Goal: Task Accomplishment & Management: Manage account settings

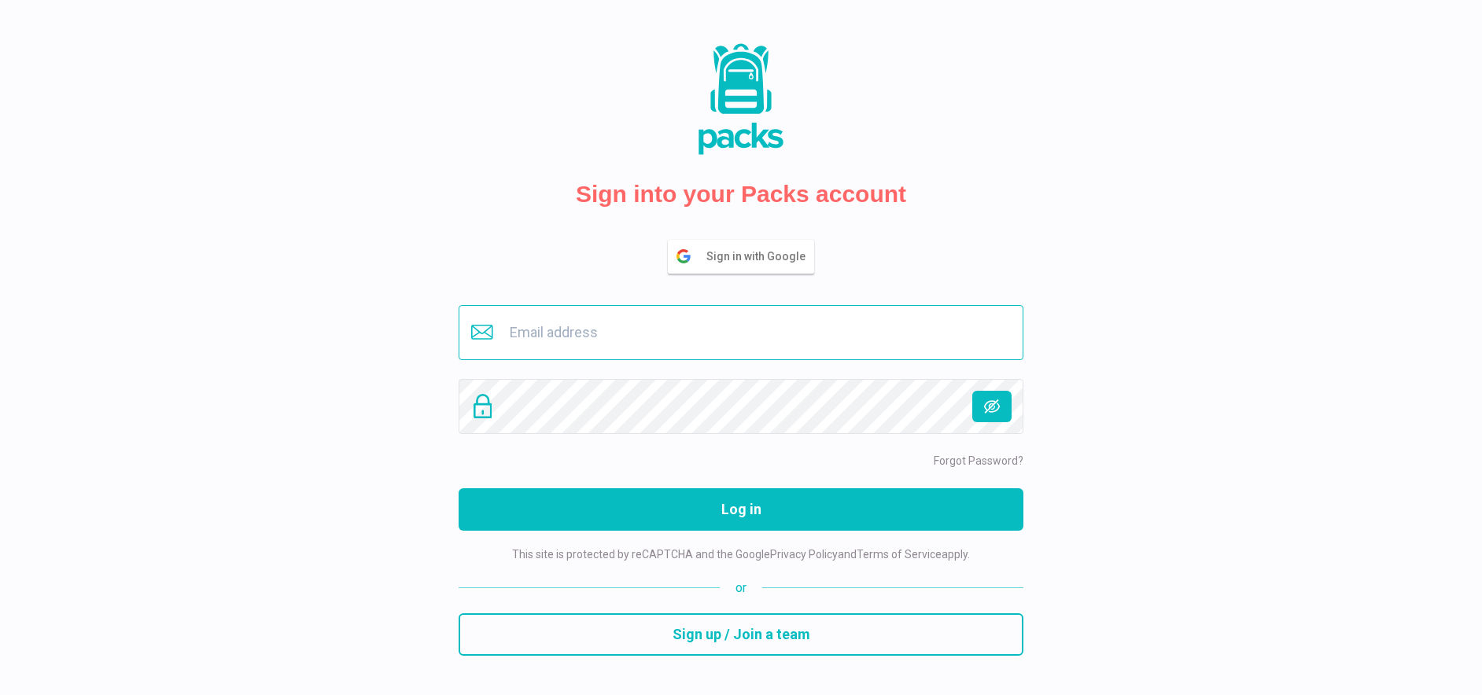
type input "[EMAIL_ADDRESS][DOMAIN_NAME]"
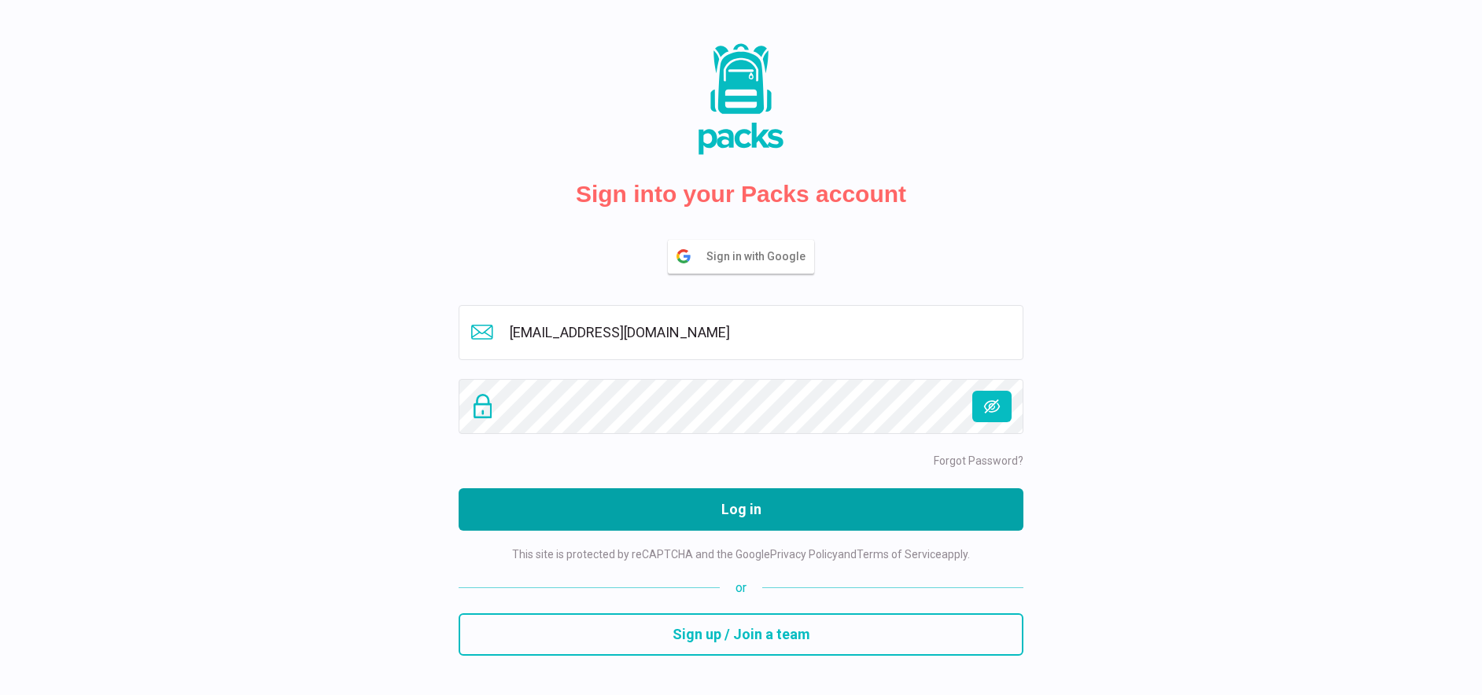
click at [759, 498] on button "Log in" at bounding box center [740, 509] width 565 height 42
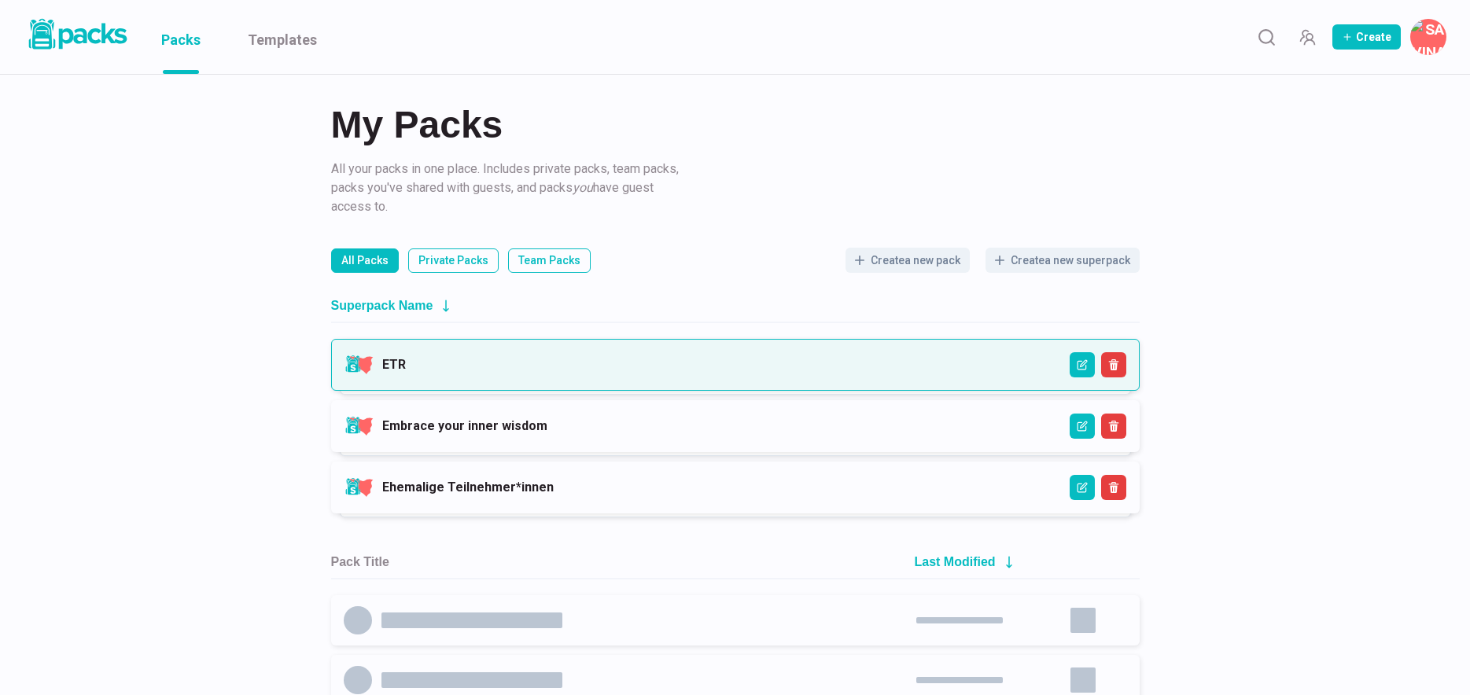
click at [406, 370] on link "ETR" at bounding box center [394, 364] width 24 height 15
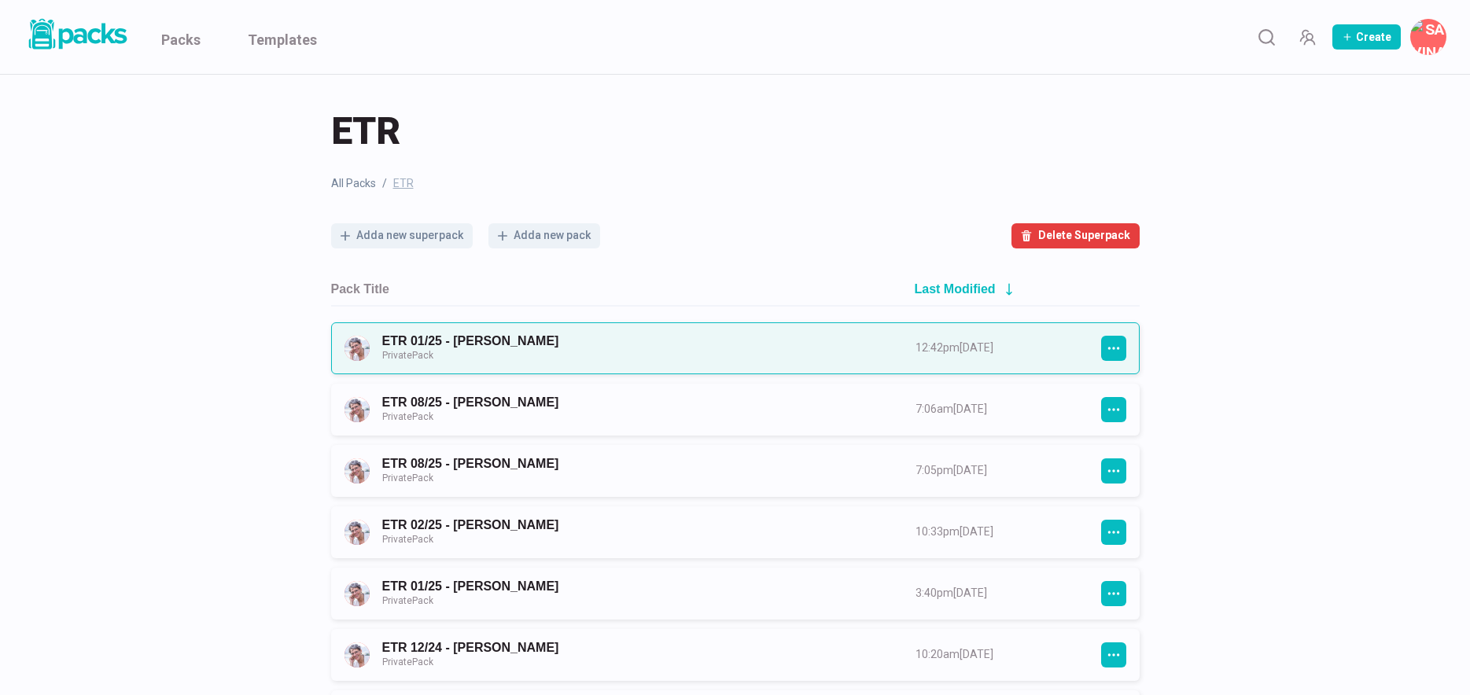
click at [575, 355] on link "ETR 01/25 - [PERSON_NAME] Private Pack" at bounding box center [634, 347] width 505 height 29
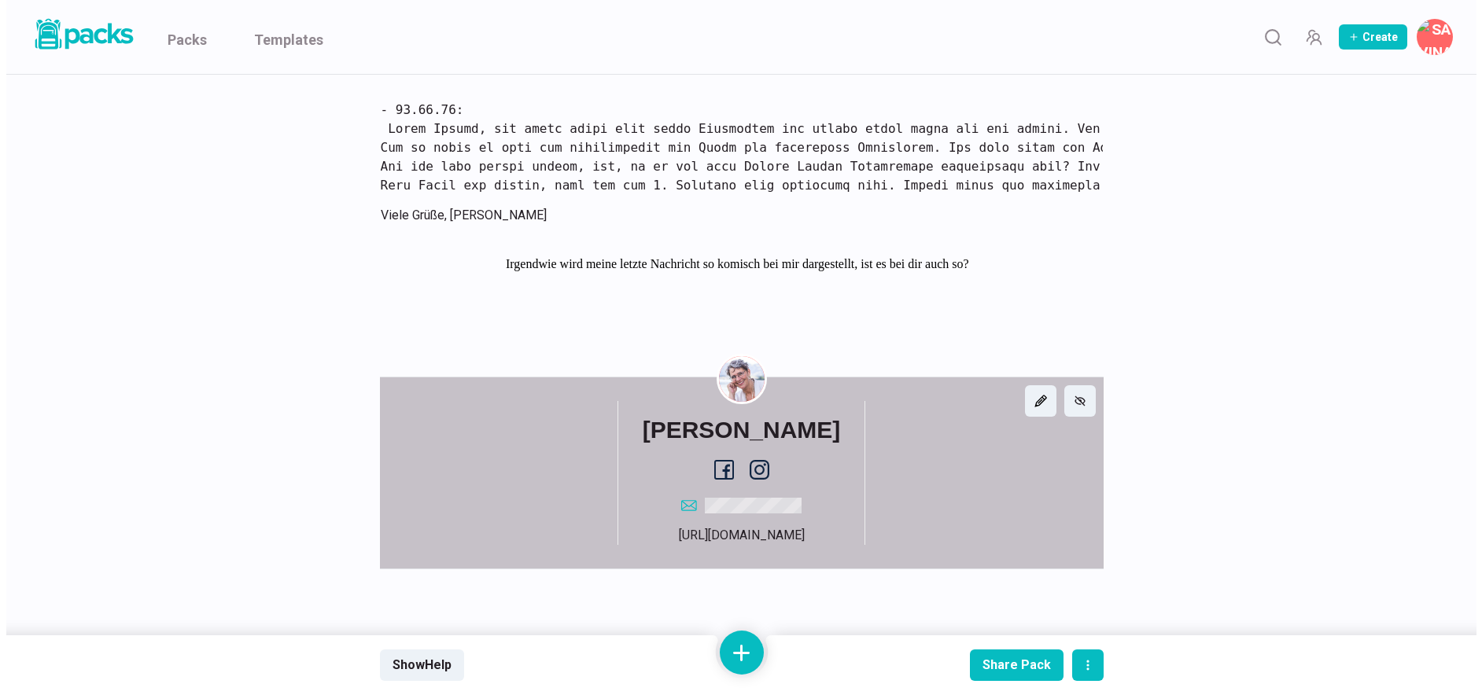
scroll to position [13602, 0]
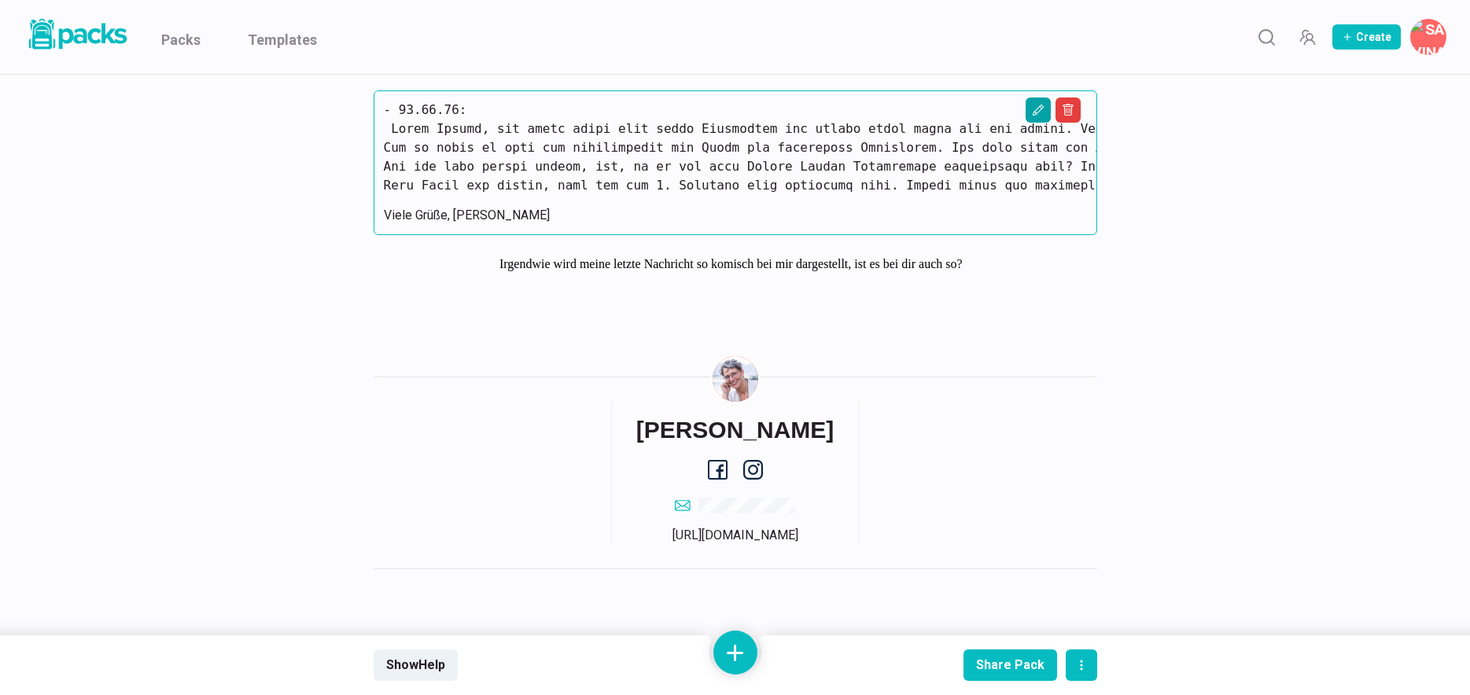
click at [1038, 116] on icon "Edit asset" at bounding box center [1038, 110] width 13 height 13
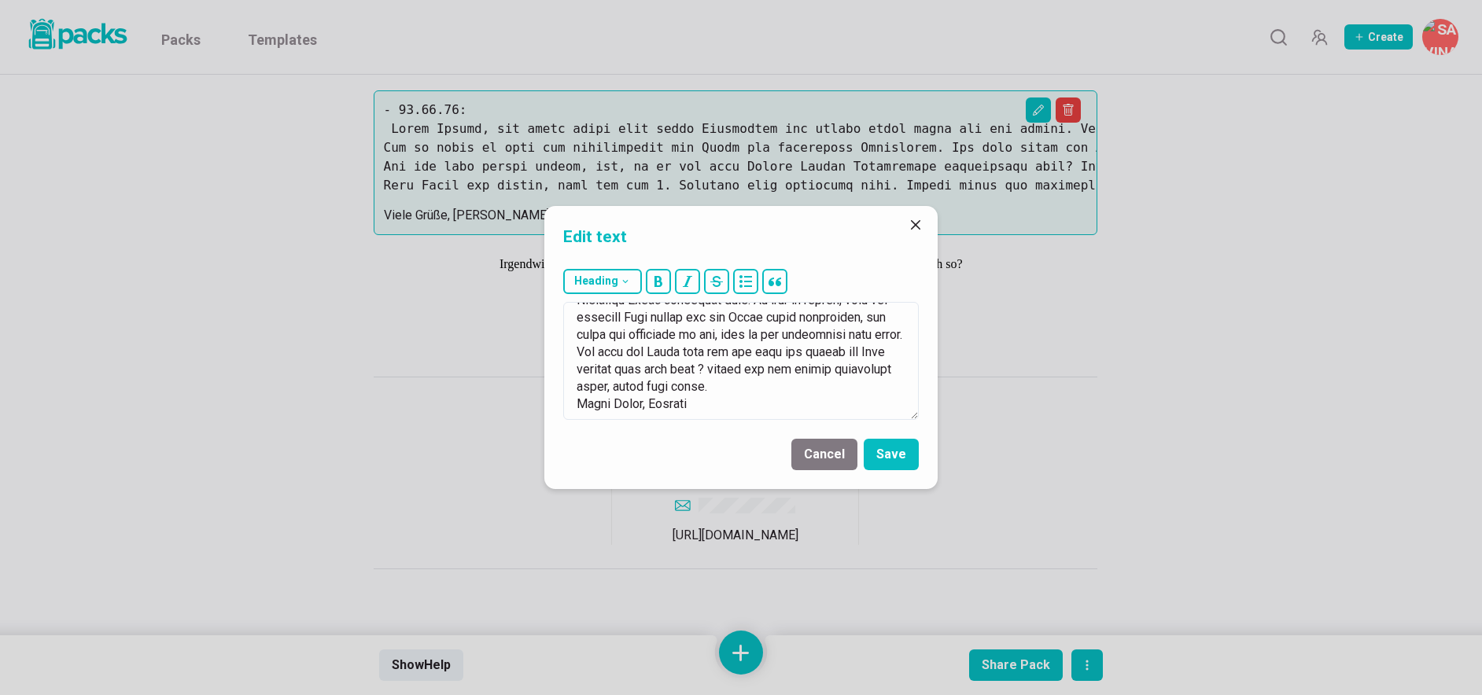
scroll to position [1280, 0]
drag, startPoint x: 600, startPoint y: 321, endPoint x: 836, endPoint y: 467, distance: 277.6
click at [836, 467] on form "Heading # H1 ## H2 ### H3 Cancel Save" at bounding box center [740, 376] width 393 height 226
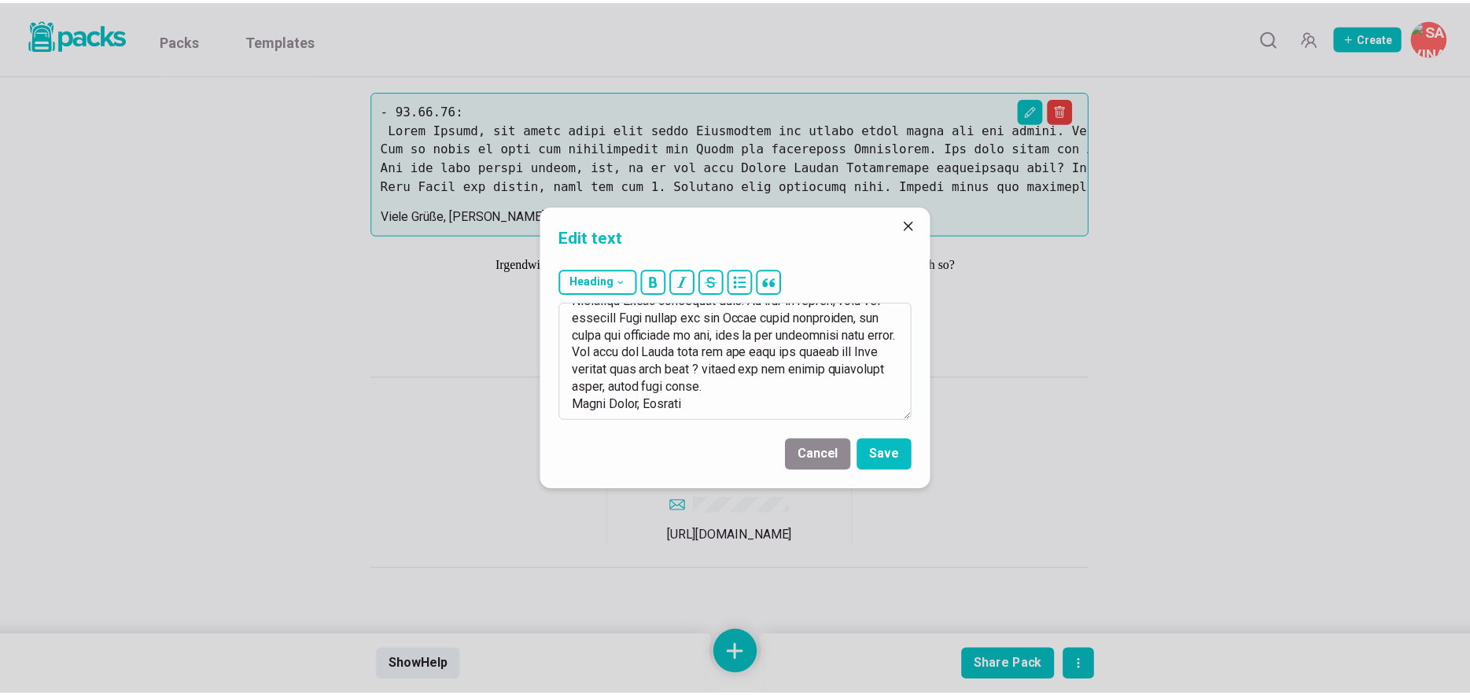
scroll to position [0, 0]
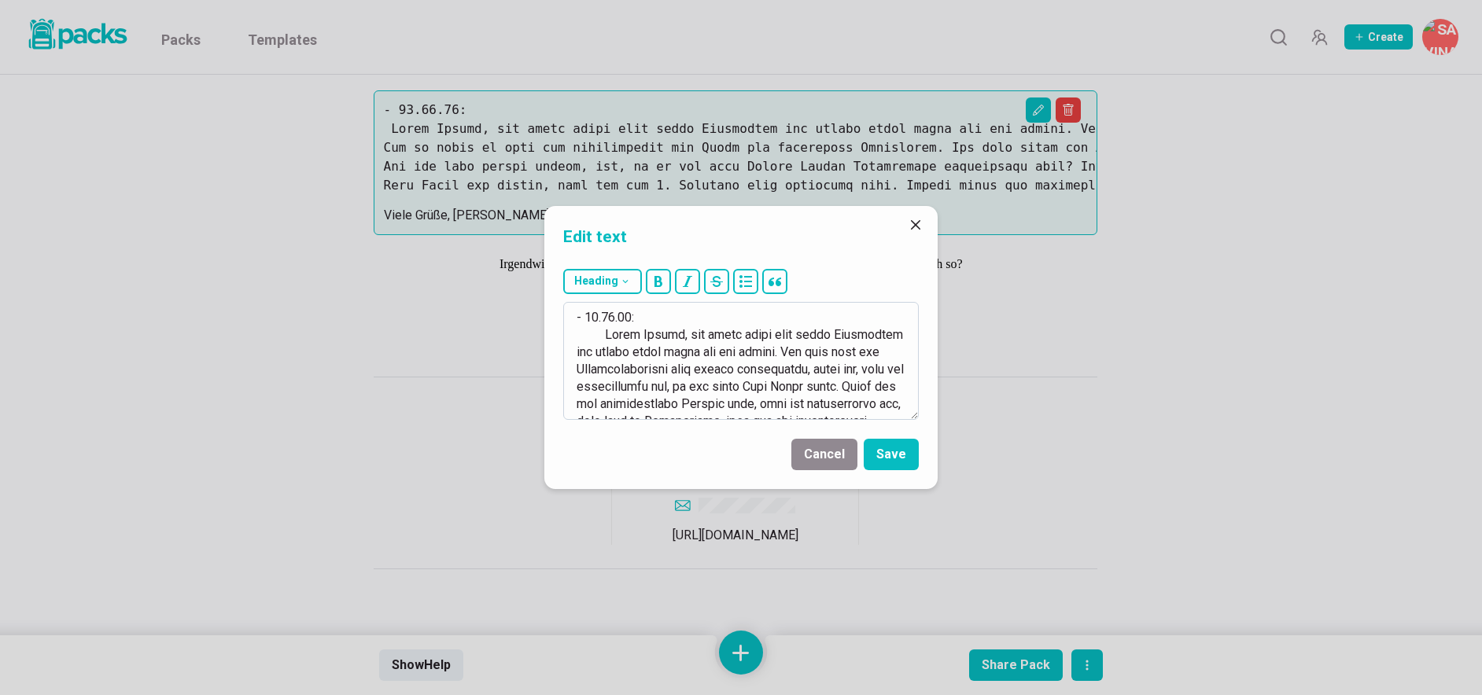
click at [604, 338] on textarea at bounding box center [740, 361] width 355 height 118
click at [605, 337] on textarea at bounding box center [740, 361] width 355 height 118
type textarea "86.15.30: Lorem Ipsumd, sit ametc adipi elit seddo Eiusmodtem inc utlabo etdol …"
click at [894, 455] on button "Save" at bounding box center [891, 454] width 55 height 31
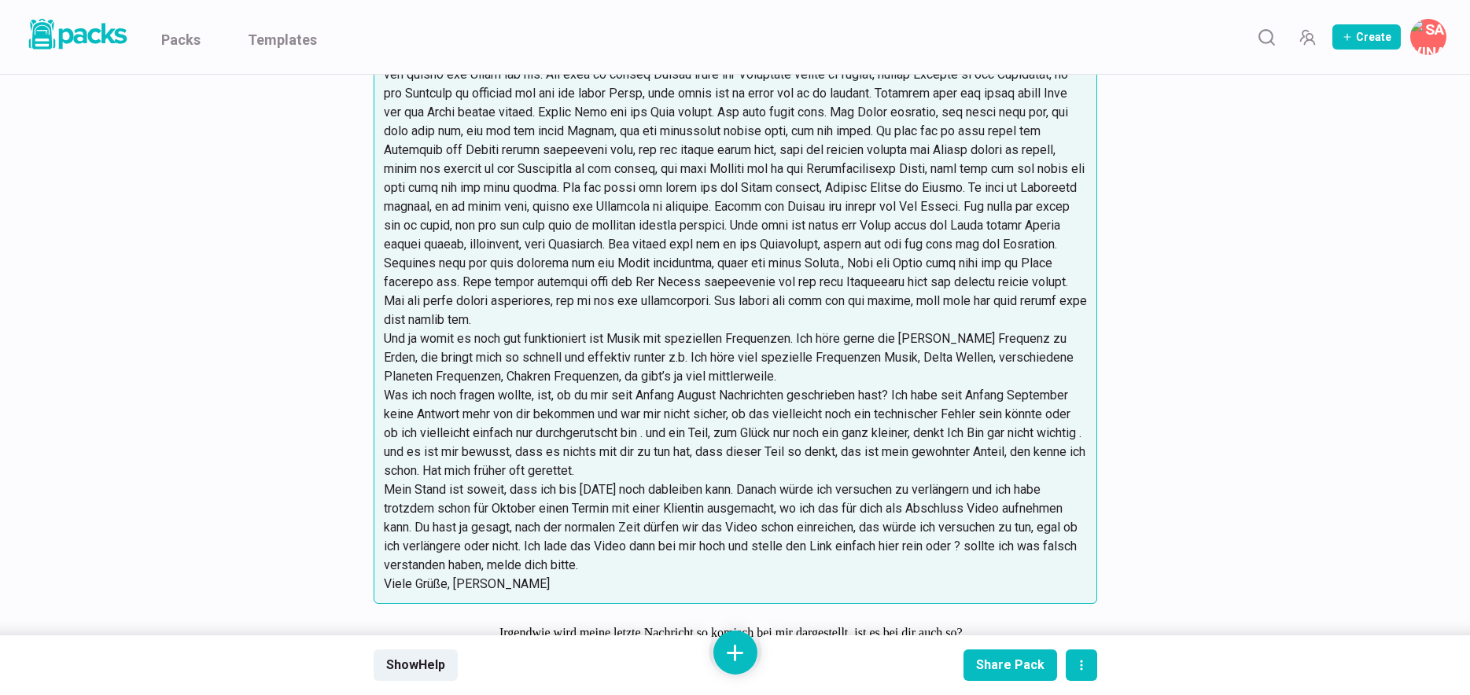
scroll to position [13661, 0]
